Goal: Navigation & Orientation: Find specific page/section

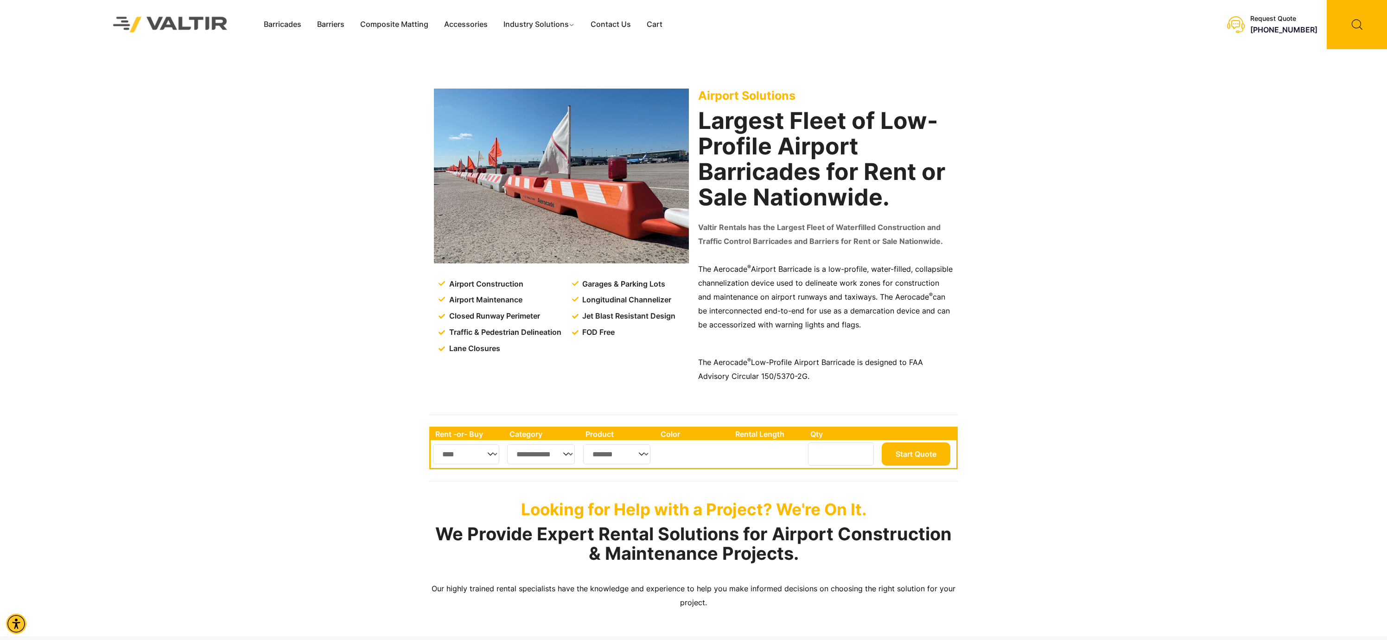
click at [185, 29] on img at bounding box center [170, 24] width 139 height 39
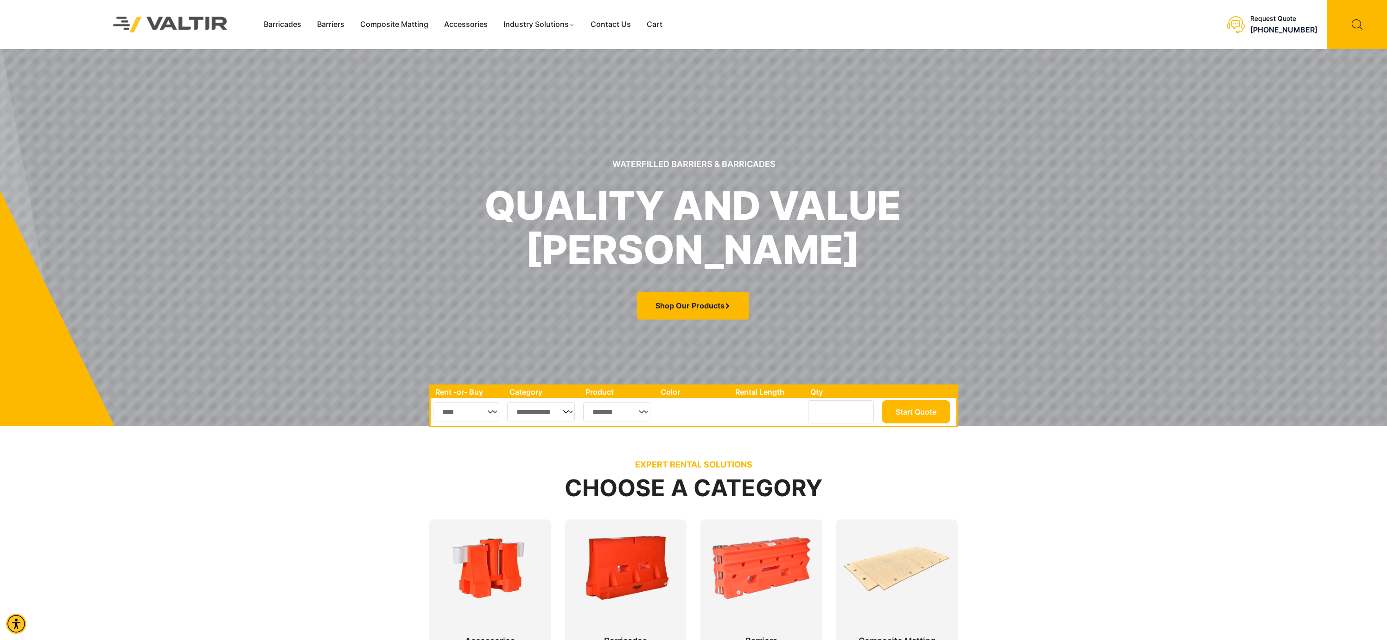
click at [345, 519] on div "EXPERT RENTAL SOLUTIONS Choose a Category Fencing Accessories [GEOGRAPHIC_DATA]" at bounding box center [693, 577] width 1387 height 290
